Goal: Check status: Check status

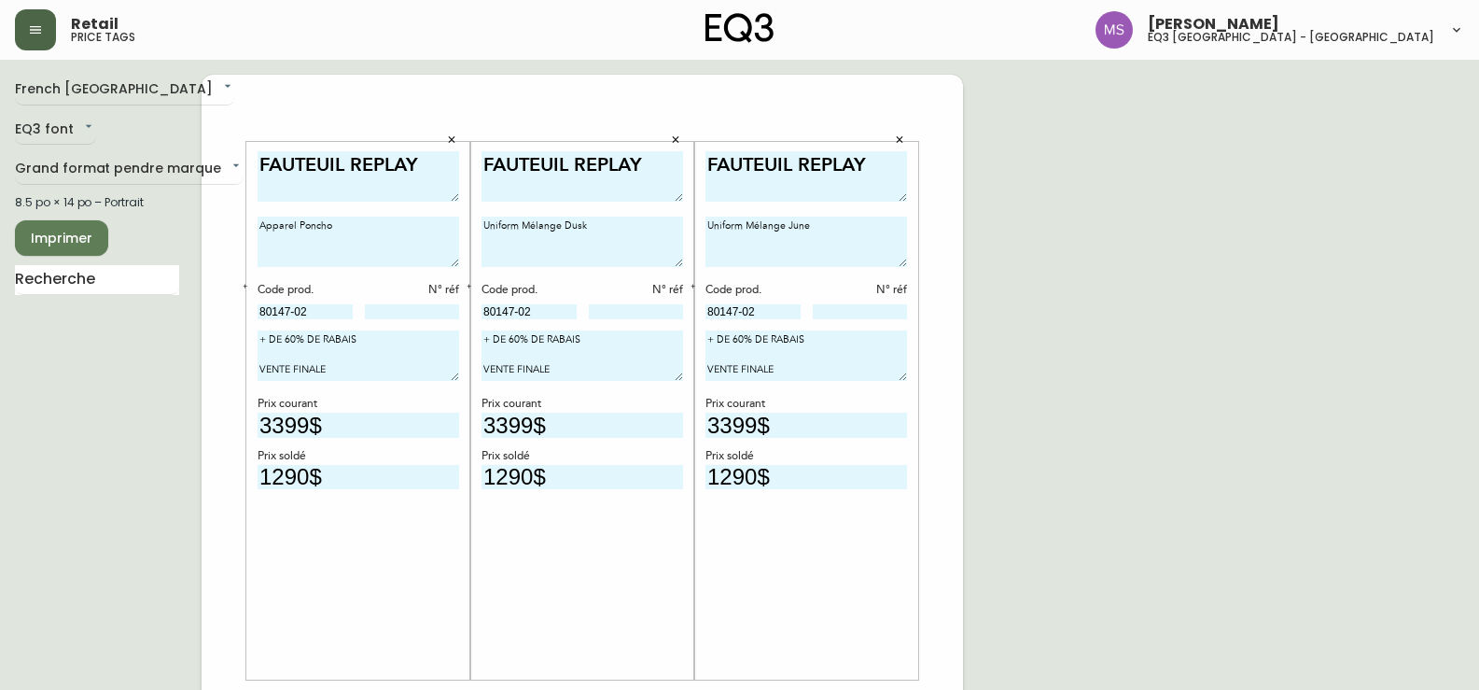
click at [29, 33] on icon "button" at bounding box center [35, 29] width 15 height 15
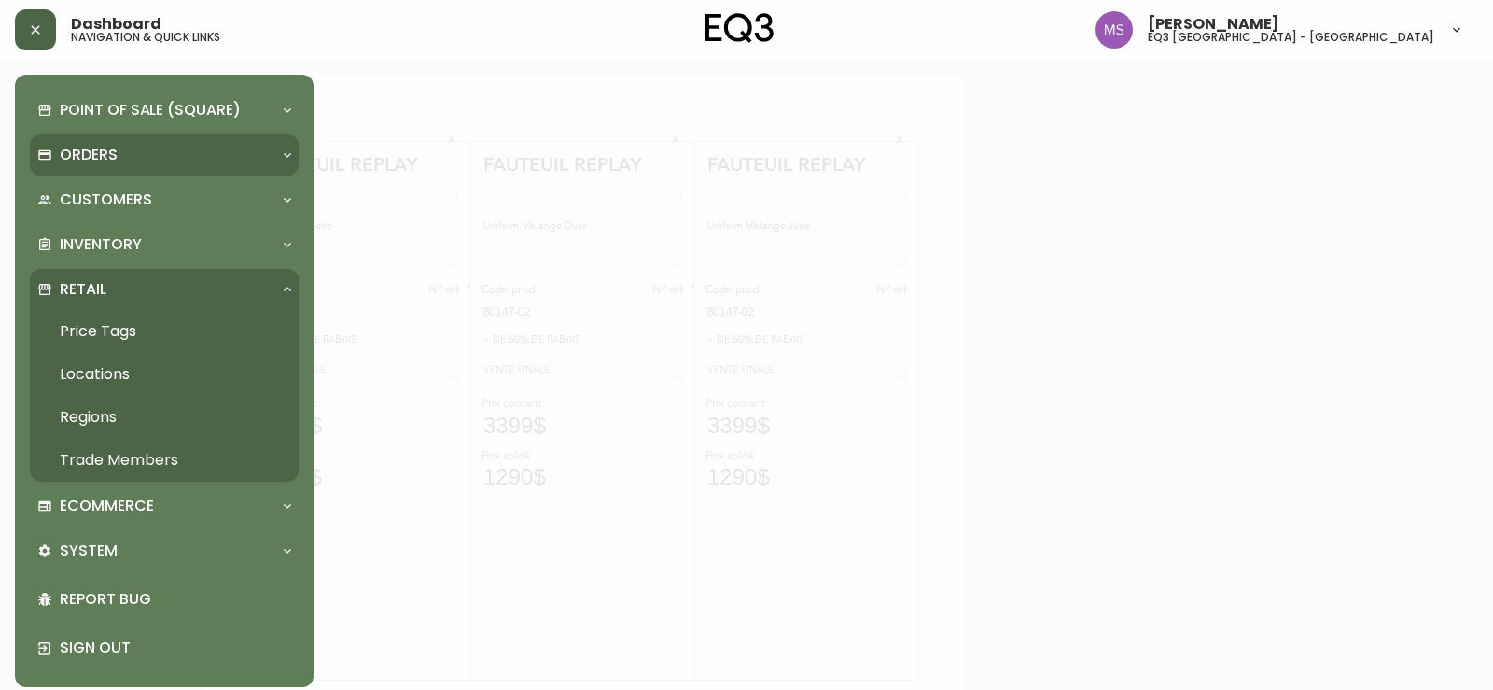
click at [241, 160] on div "Orders" at bounding box center [154, 155] width 235 height 21
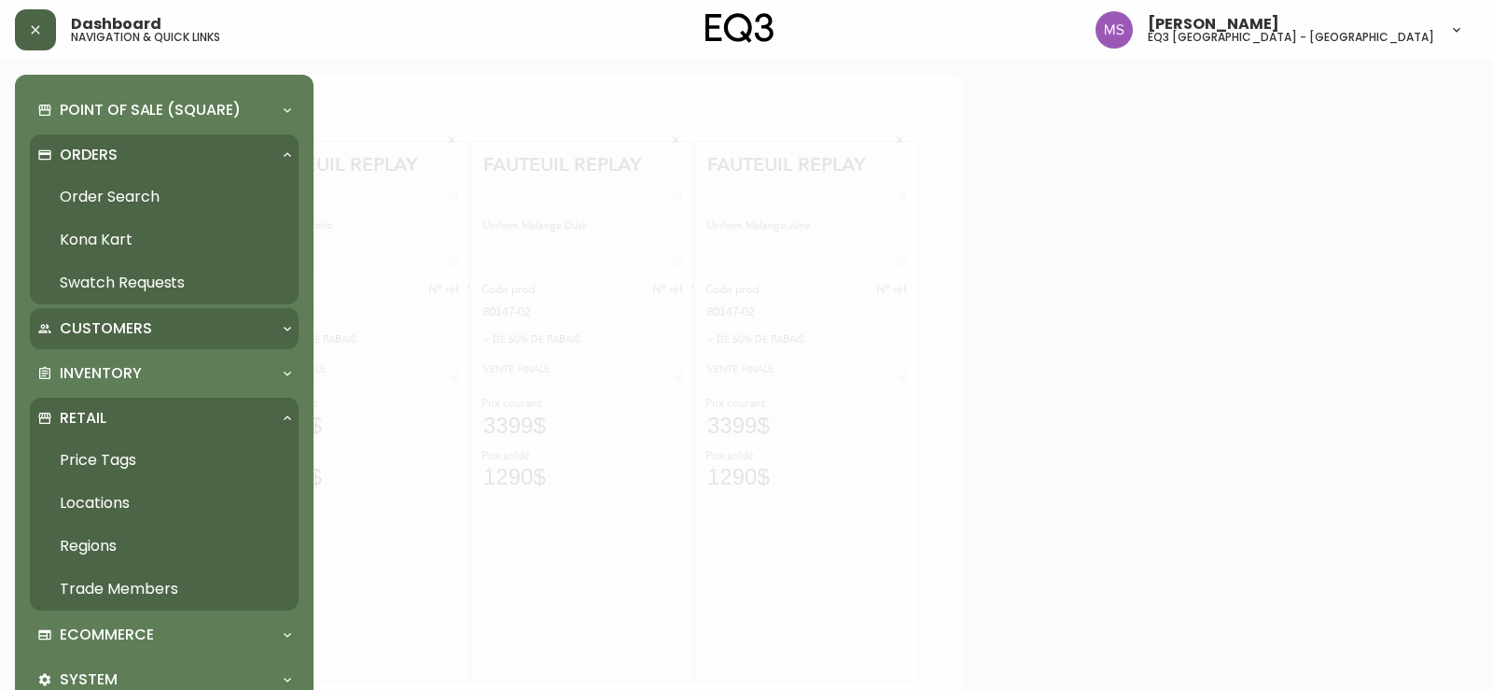
click at [142, 328] on p "Customers" at bounding box center [106, 328] width 92 height 21
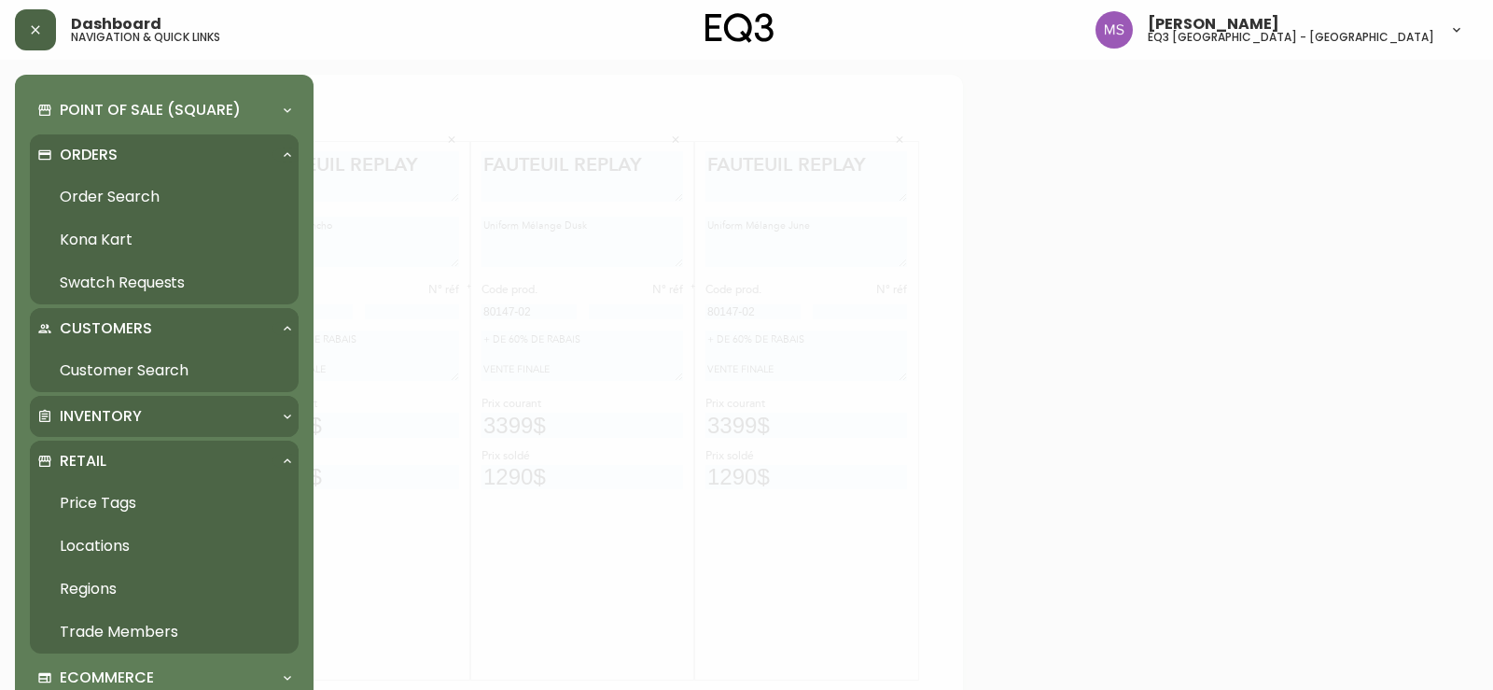
click at [154, 398] on div "Inventory" at bounding box center [164, 416] width 269 height 41
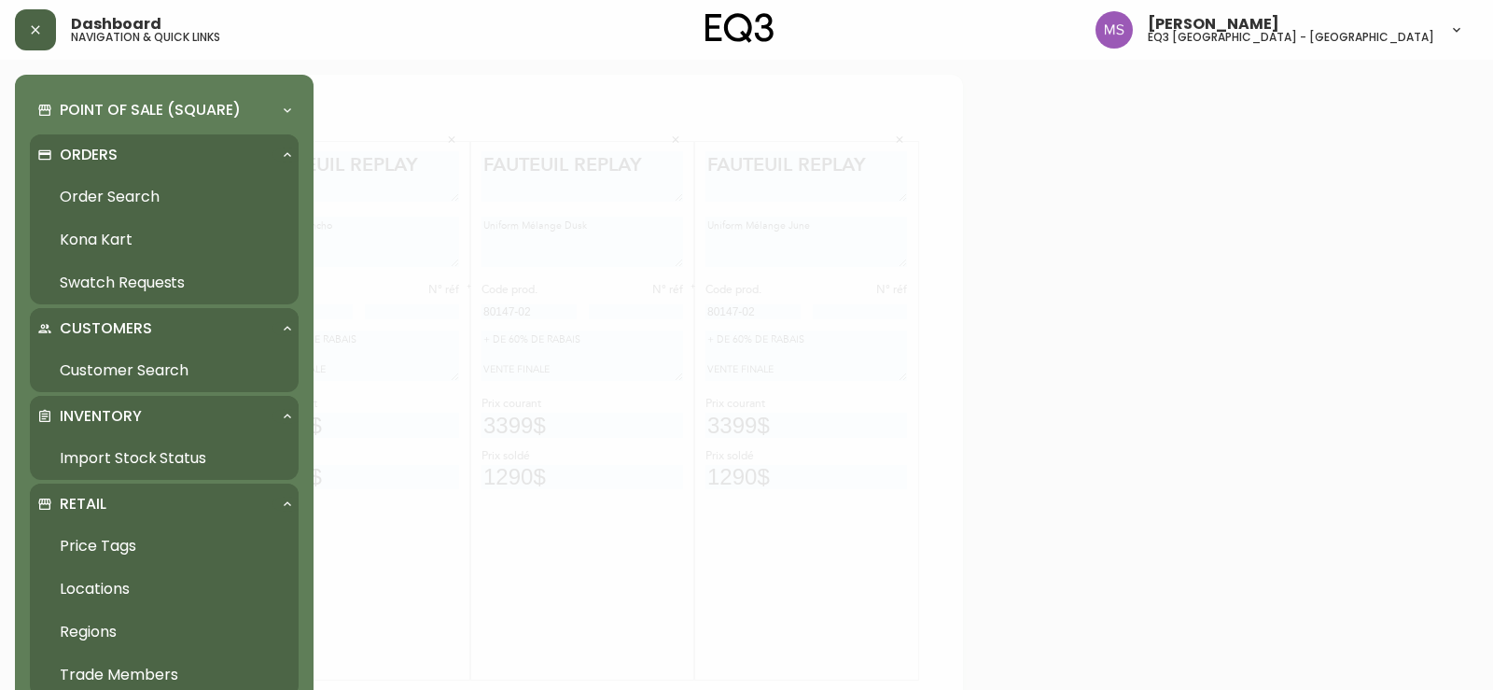
click at [132, 449] on link "Import Stock Status" at bounding box center [164, 458] width 269 height 43
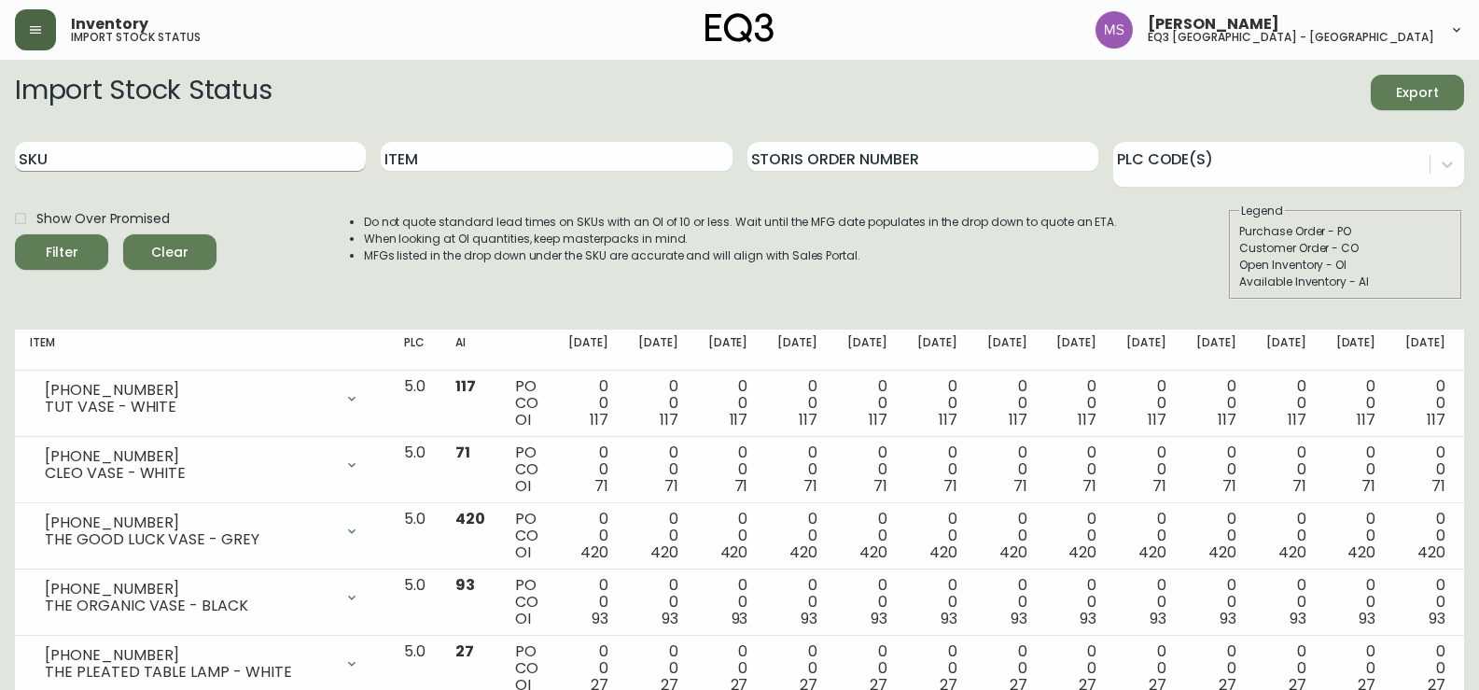
click at [322, 159] on input "SKU" at bounding box center [190, 157] width 351 height 30
paste input "[PHONE_NUMBER]"
type input "[PHONE_NUMBER]"
click at [15, 234] on button "Filter" at bounding box center [61, 251] width 93 height 35
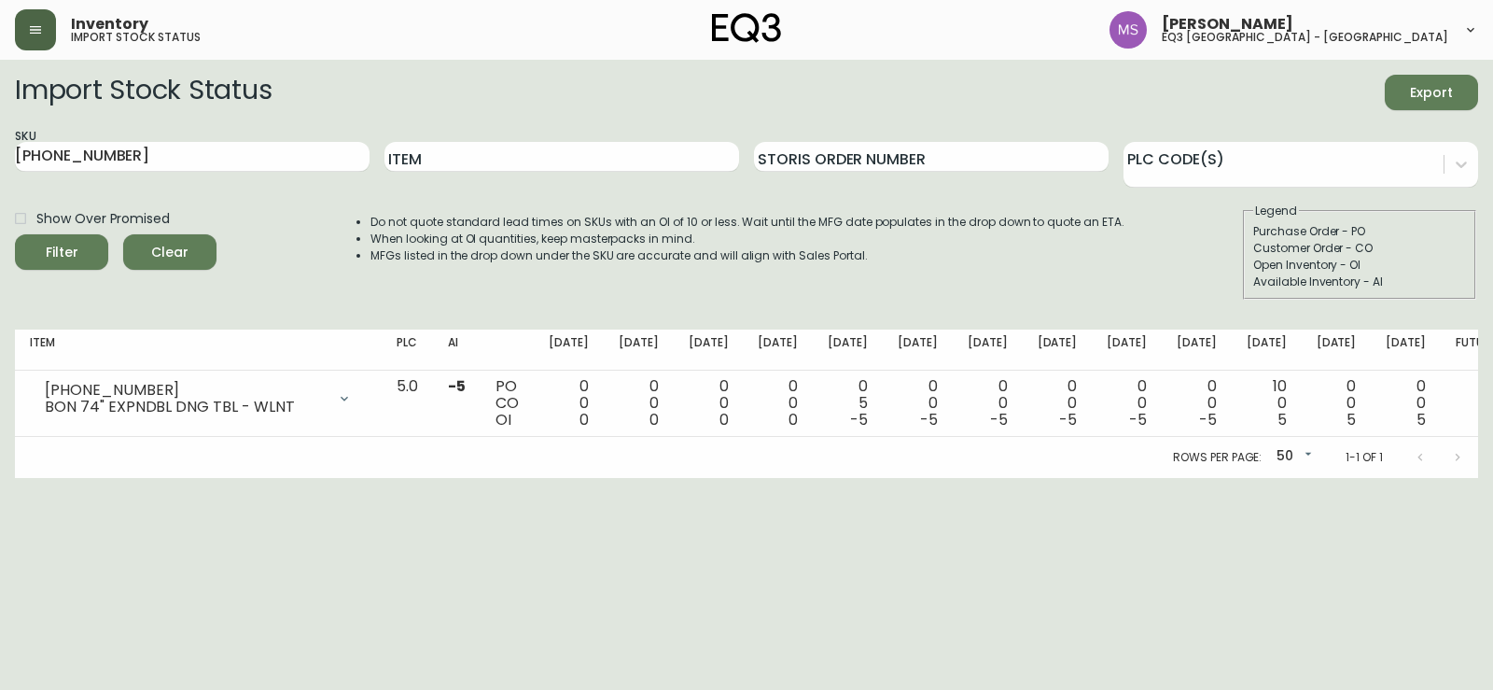
click at [1249, 338] on th "[DATE]" at bounding box center [1267, 349] width 70 height 41
